Goal: Task Accomplishment & Management: Use online tool/utility

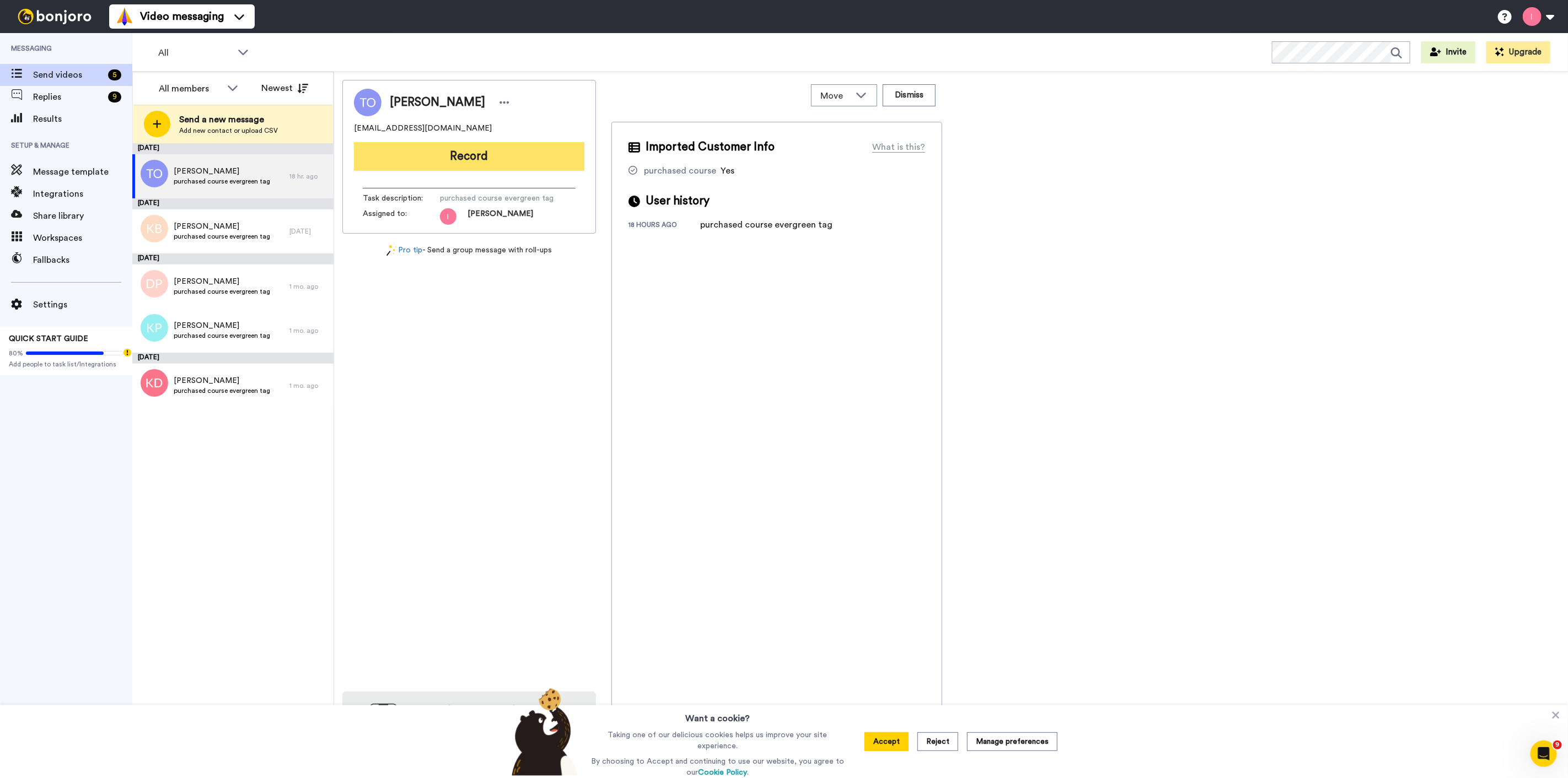
click at [426, 150] on button "Record" at bounding box center [469, 156] width 230 height 28
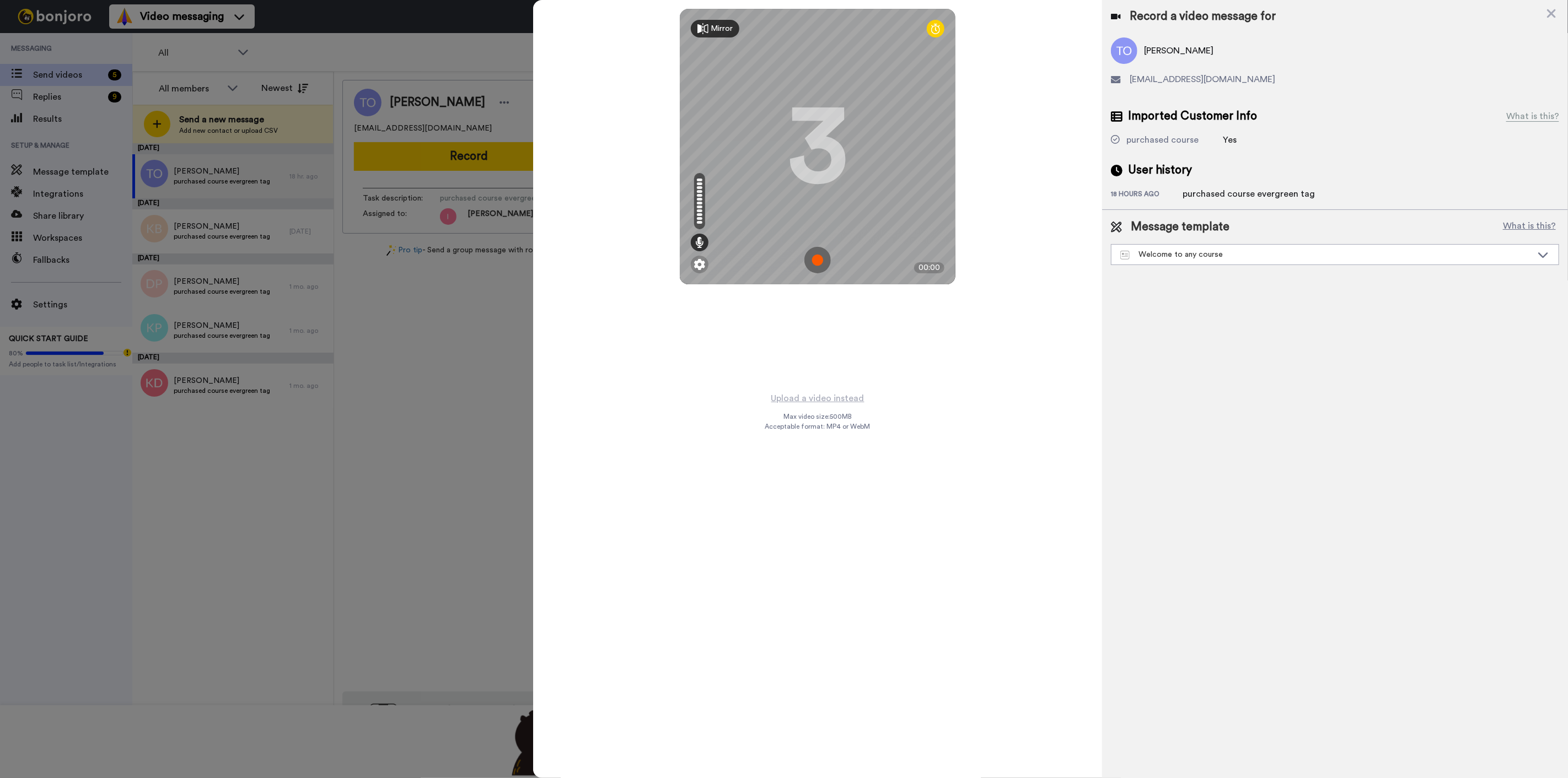
click at [822, 261] on img at bounding box center [817, 259] width 26 height 26
click at [818, 266] on img at bounding box center [817, 259] width 26 height 26
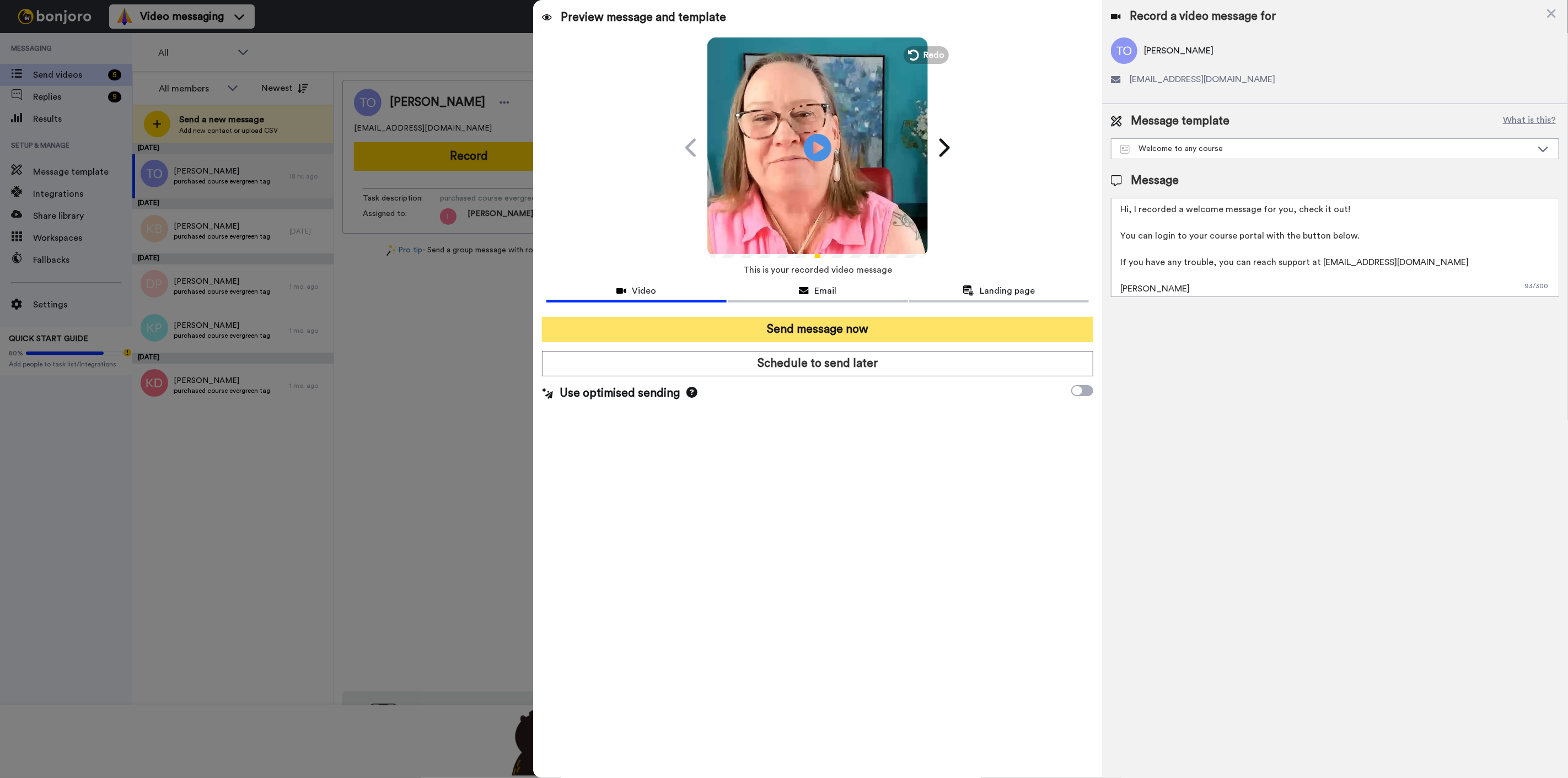
click at [847, 328] on button "Send message now" at bounding box center [817, 330] width 552 height 26
